Goal: Task Accomplishment & Management: Complete application form

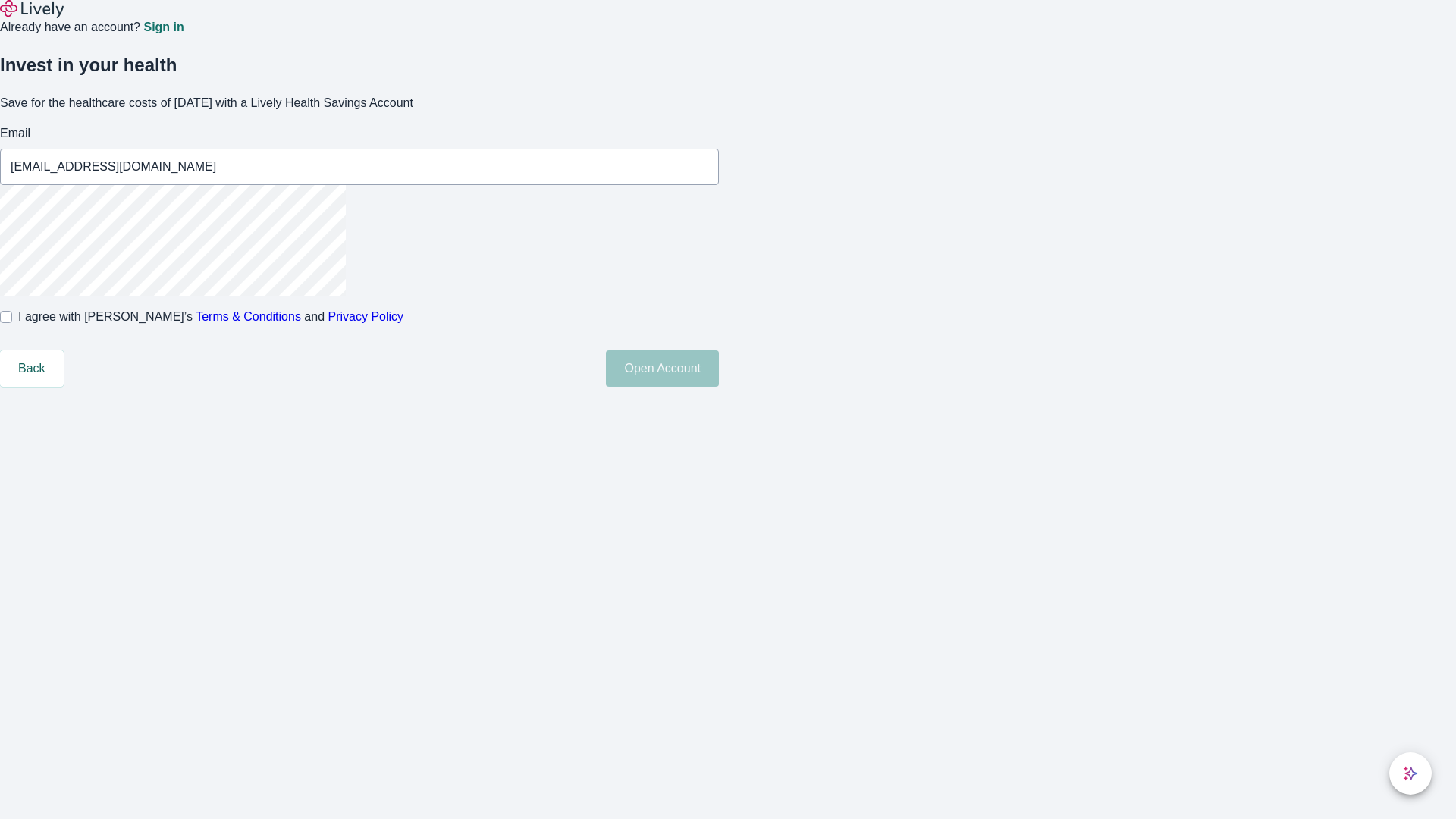
click at [12, 323] on input "I agree with Lively’s Terms & Conditions and Privacy Policy" at bounding box center [6, 317] width 12 height 12
checkbox input "true"
click at [719, 386] on button "Open Account" at bounding box center [662, 368] width 113 height 36
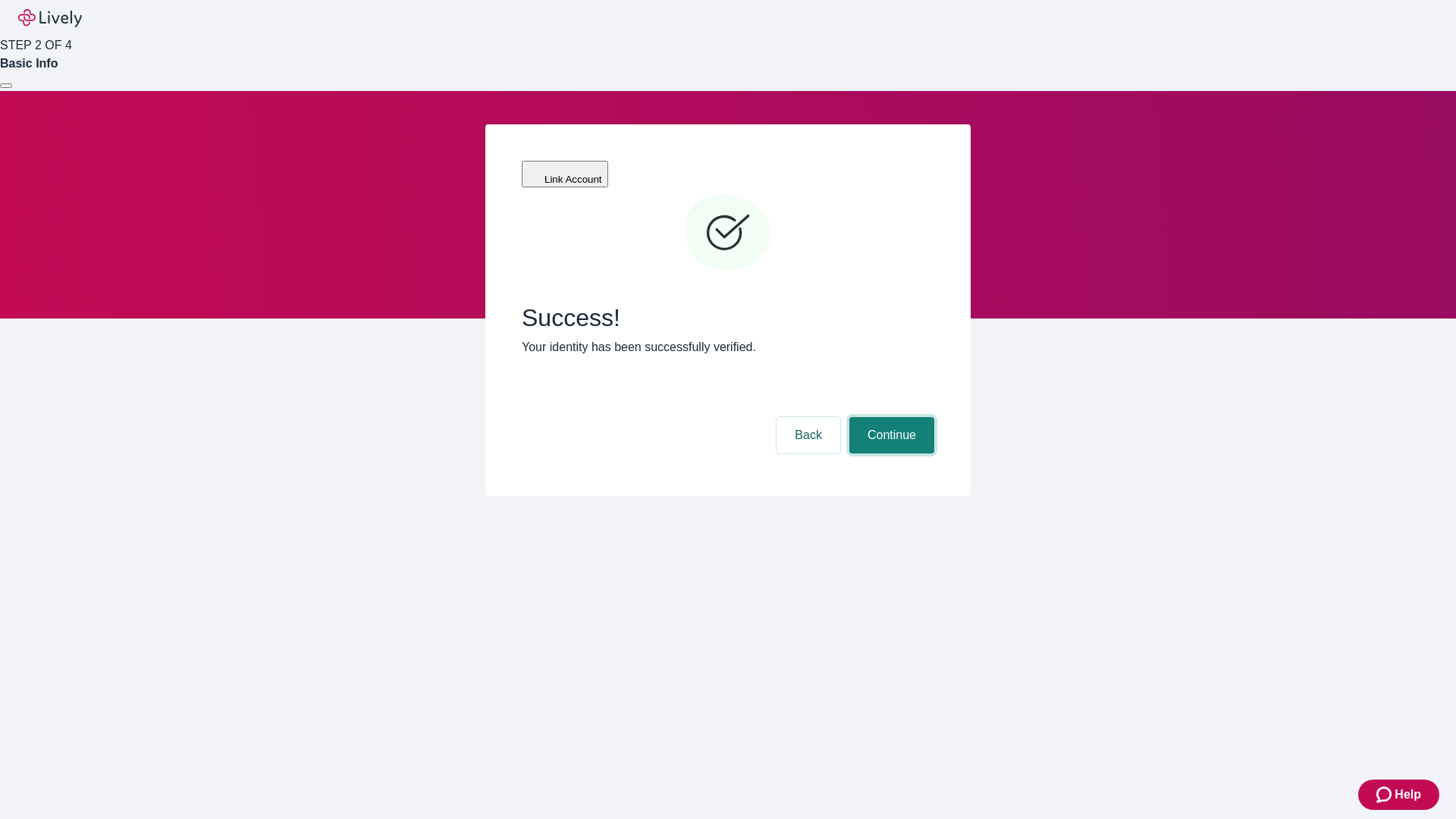
click at [889, 417] on button "Continue" at bounding box center [892, 435] width 85 height 36
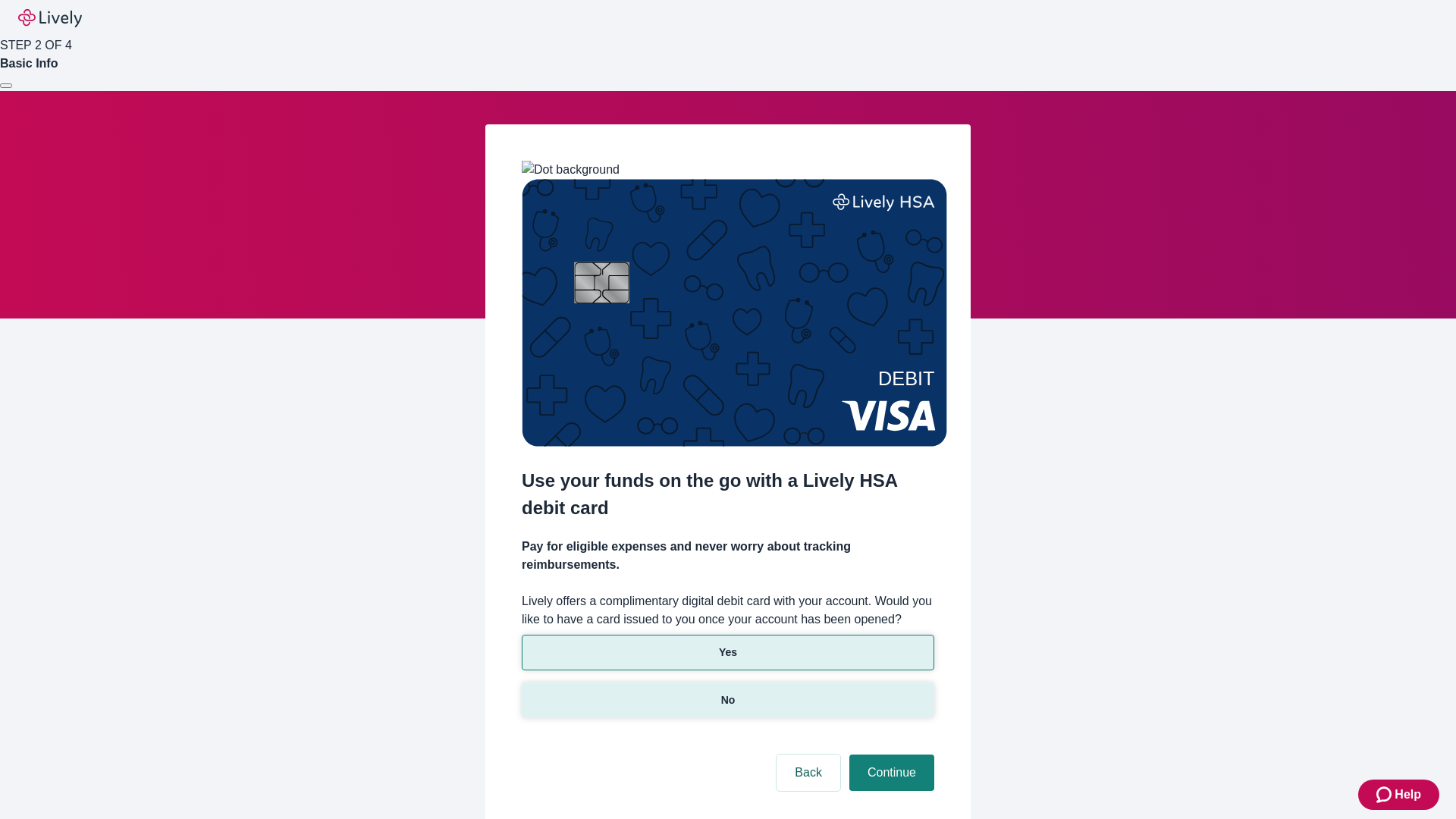
click at [728, 692] on p "No" at bounding box center [728, 700] width 14 height 16
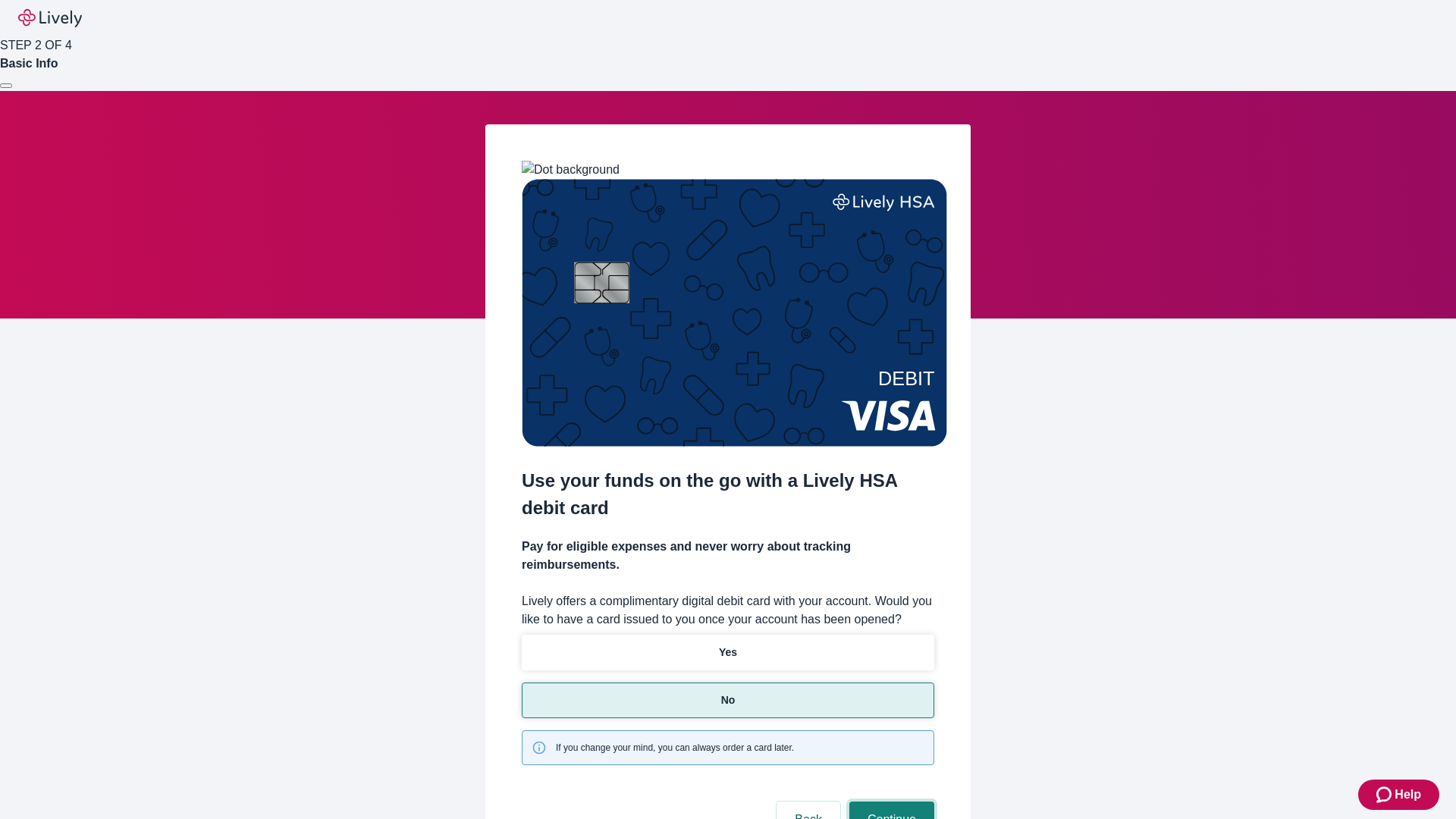
click at [889, 801] on button "Continue" at bounding box center [892, 819] width 85 height 36
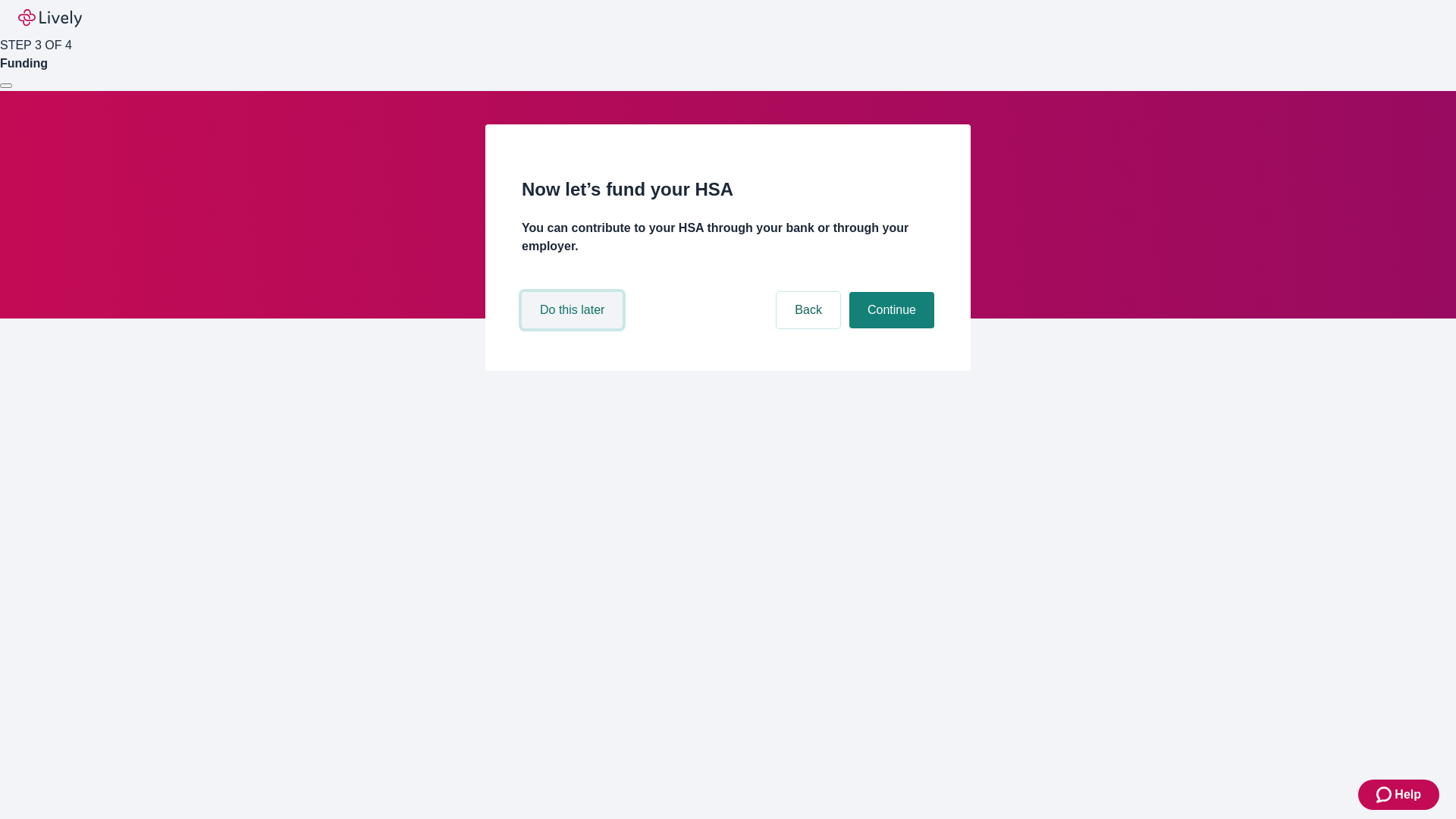
click at [574, 329] on button "Do this later" at bounding box center [572, 310] width 101 height 36
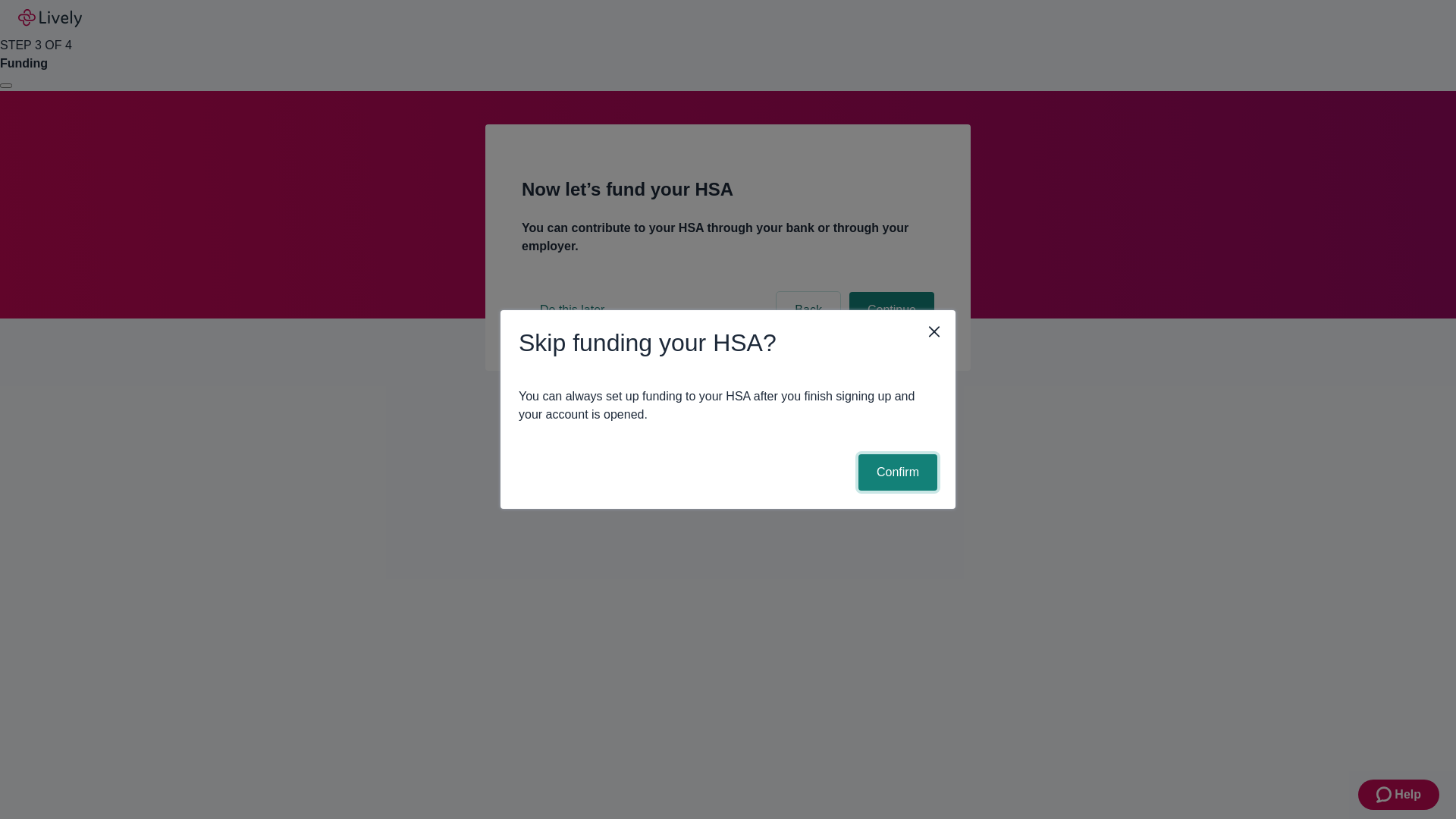
click at [895, 473] on button "Confirm" at bounding box center [897, 472] width 79 height 36
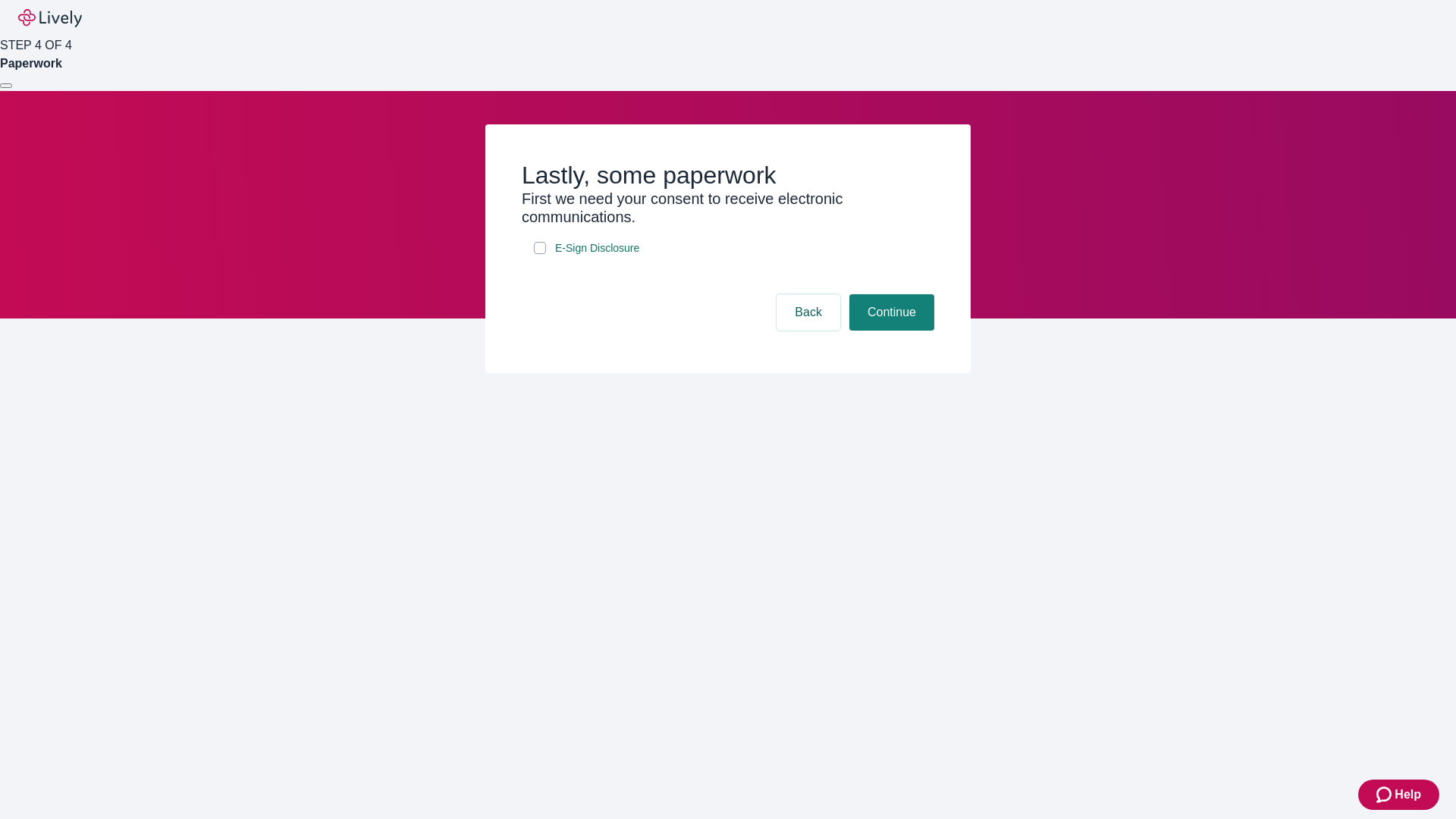
click at [540, 254] on input "E-Sign Disclosure" at bounding box center [540, 248] width 12 height 12
checkbox input "true"
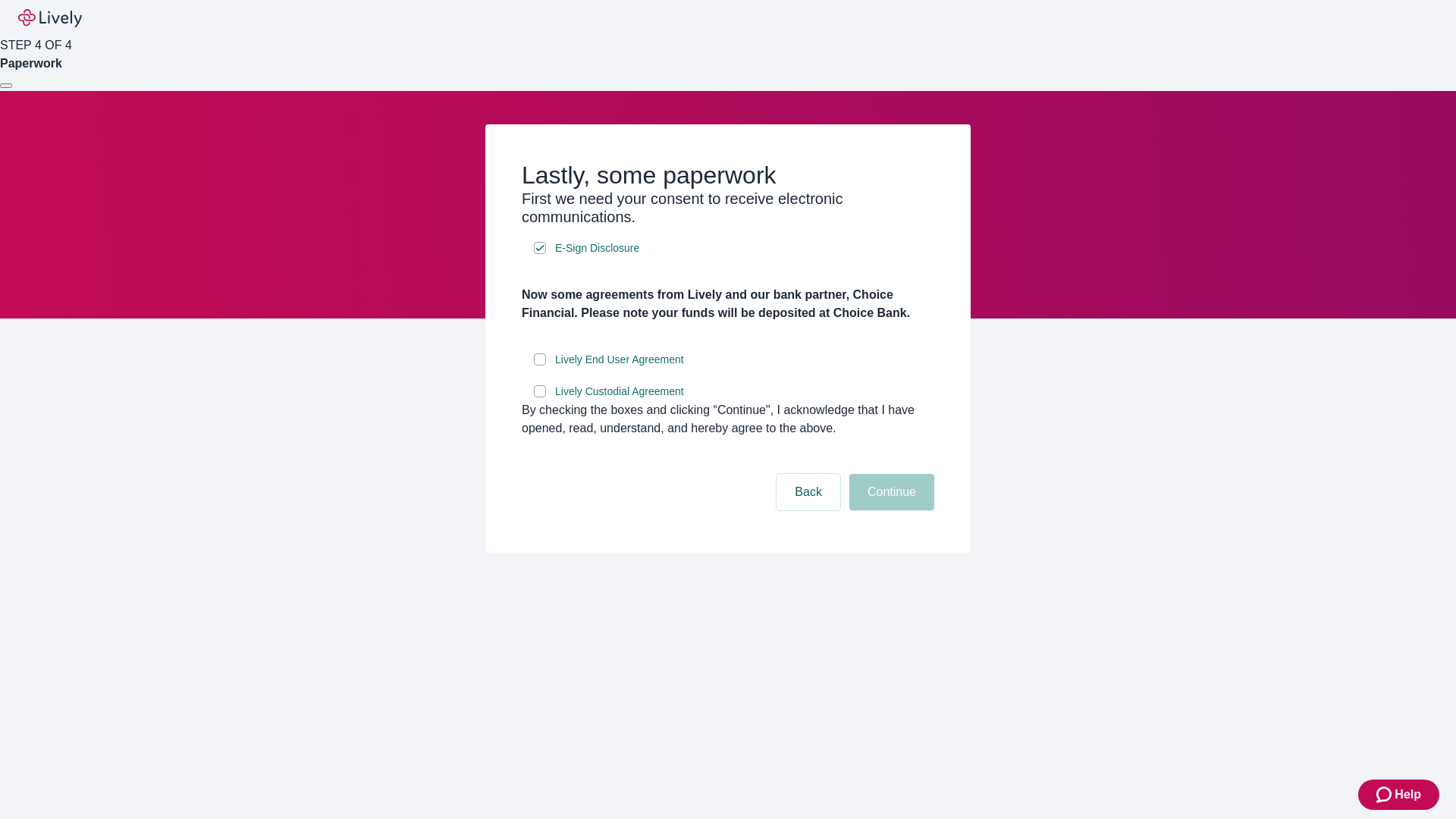
click at [540, 365] on input "Lively End User Agreement" at bounding box center [540, 360] width 12 height 12
checkbox input "true"
click at [540, 397] on input "Lively Custodial Agreement" at bounding box center [540, 392] width 12 height 12
checkbox input "true"
click at [889, 511] on button "Continue" at bounding box center [892, 492] width 85 height 36
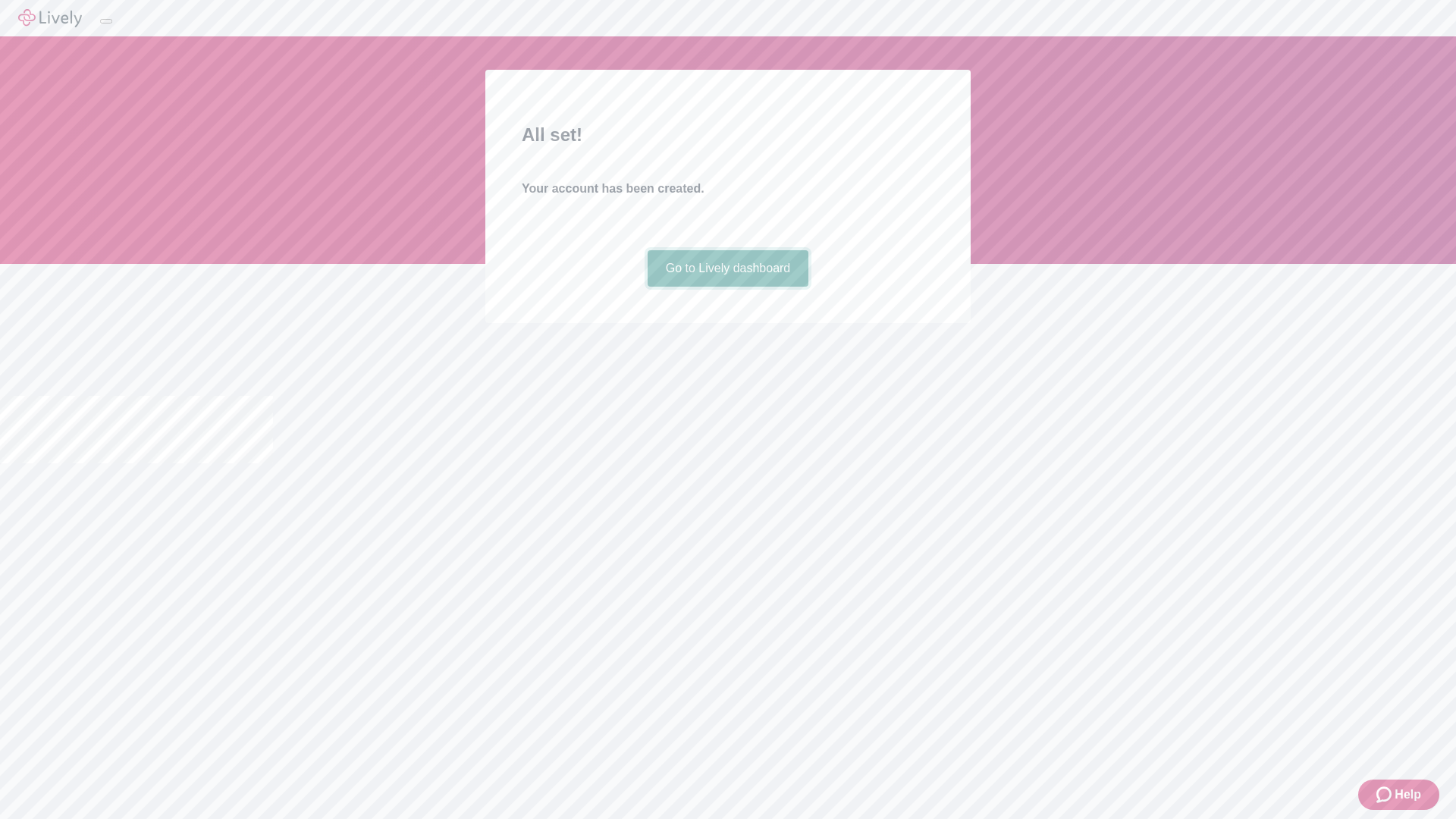
click at [728, 287] on link "Go to Lively dashboard" at bounding box center [728, 268] width 162 height 36
